Goal: Transaction & Acquisition: Book appointment/travel/reservation

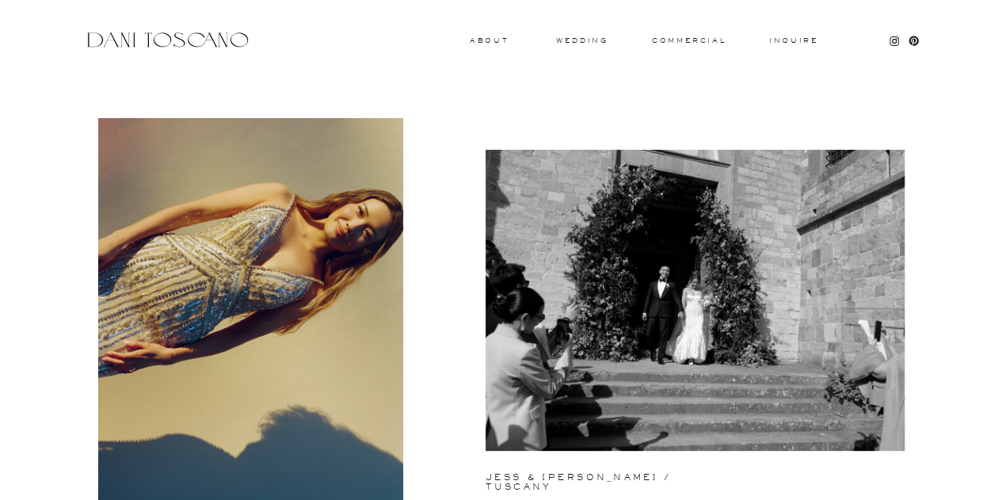
click at [583, 37] on h3 "wedding" at bounding box center [581, 40] width 51 height 6
click at [802, 41] on h3 "Inquire" at bounding box center [793, 41] width 51 height 8
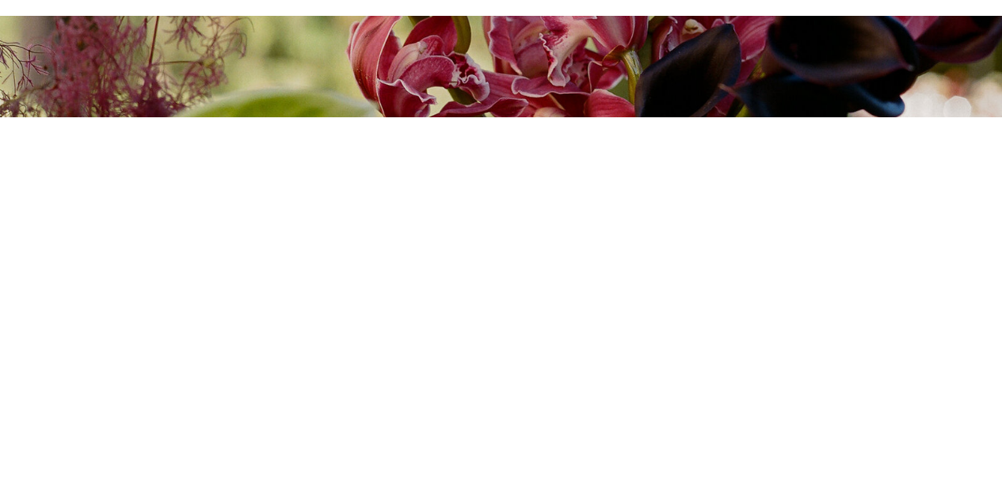
scroll to position [319, 0]
